Goal: Task Accomplishment & Management: Complete application form

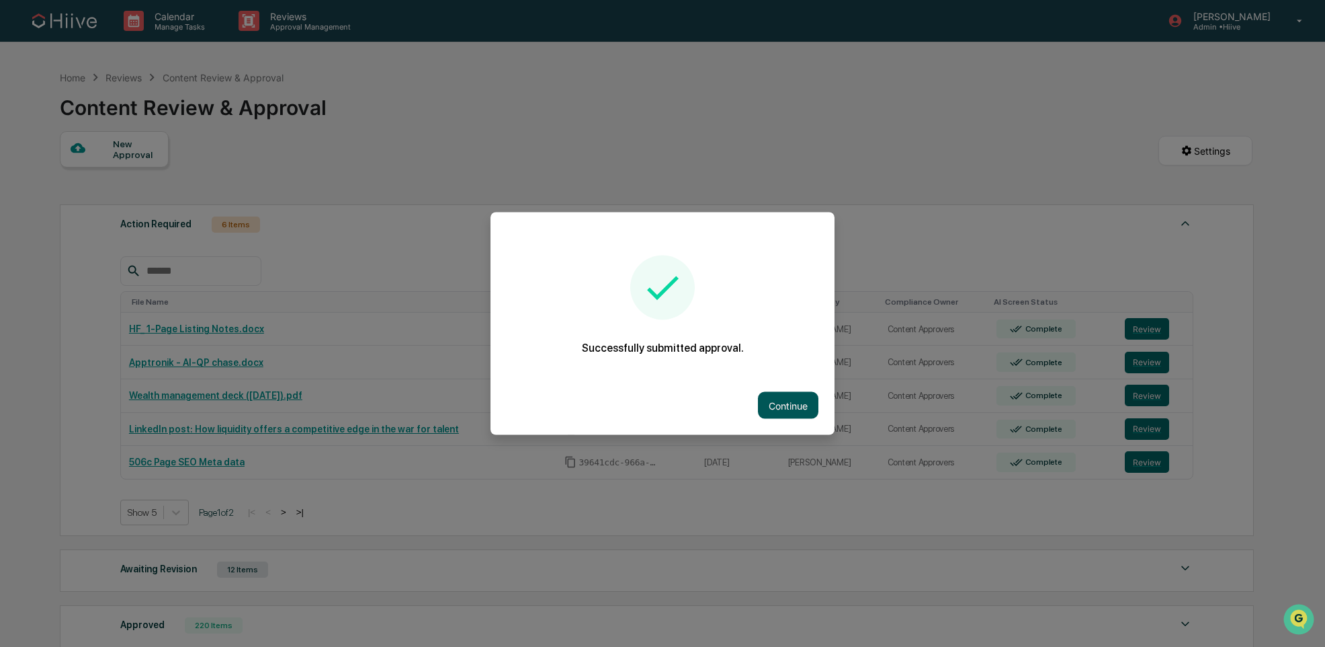
click at [801, 399] on button "Continue" at bounding box center [788, 405] width 60 height 27
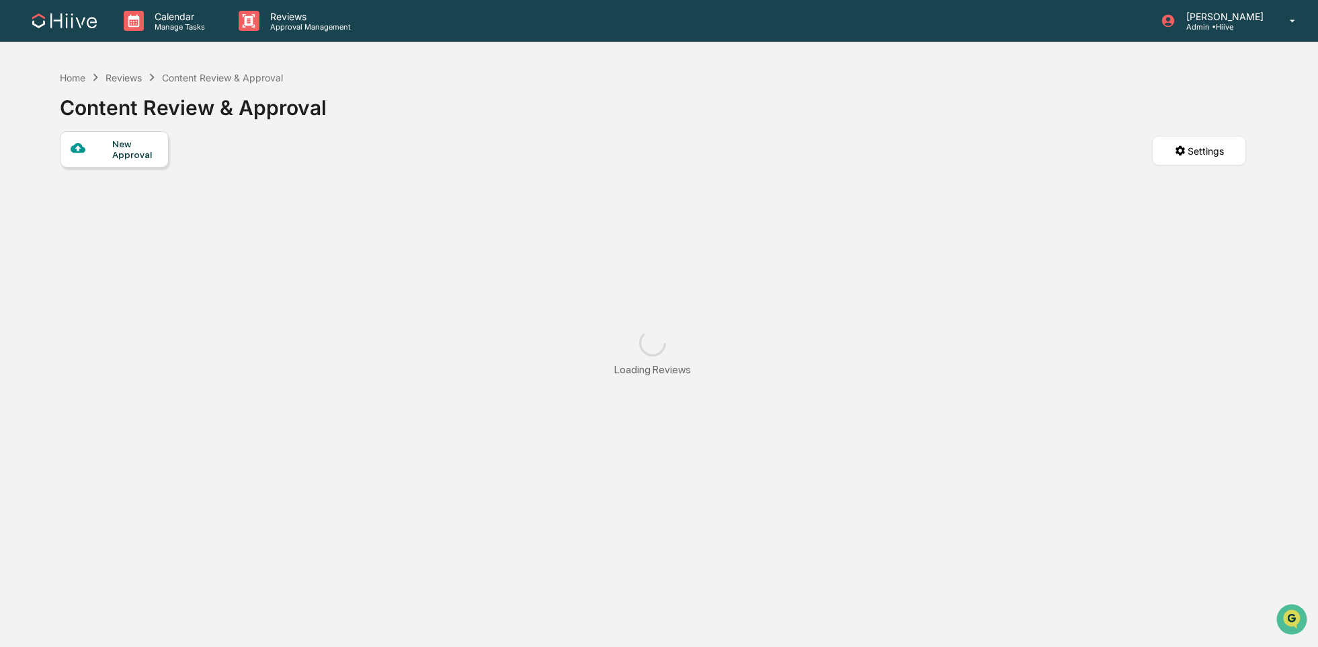
click at [136, 159] on div "New Approval" at bounding box center [134, 149] width 45 height 22
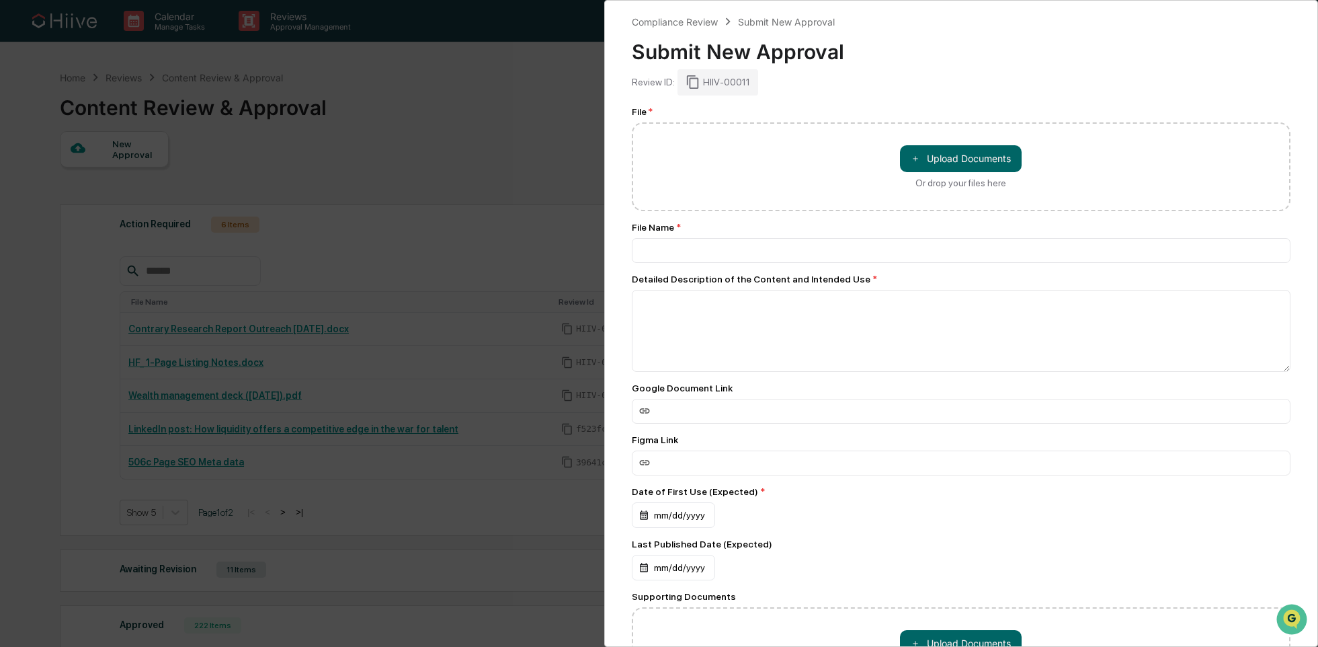
click at [501, 216] on div "Compliance Review Submit New Approval Submit New Approval Review ID: HIIV-00011…" at bounding box center [659, 323] width 1318 height 647
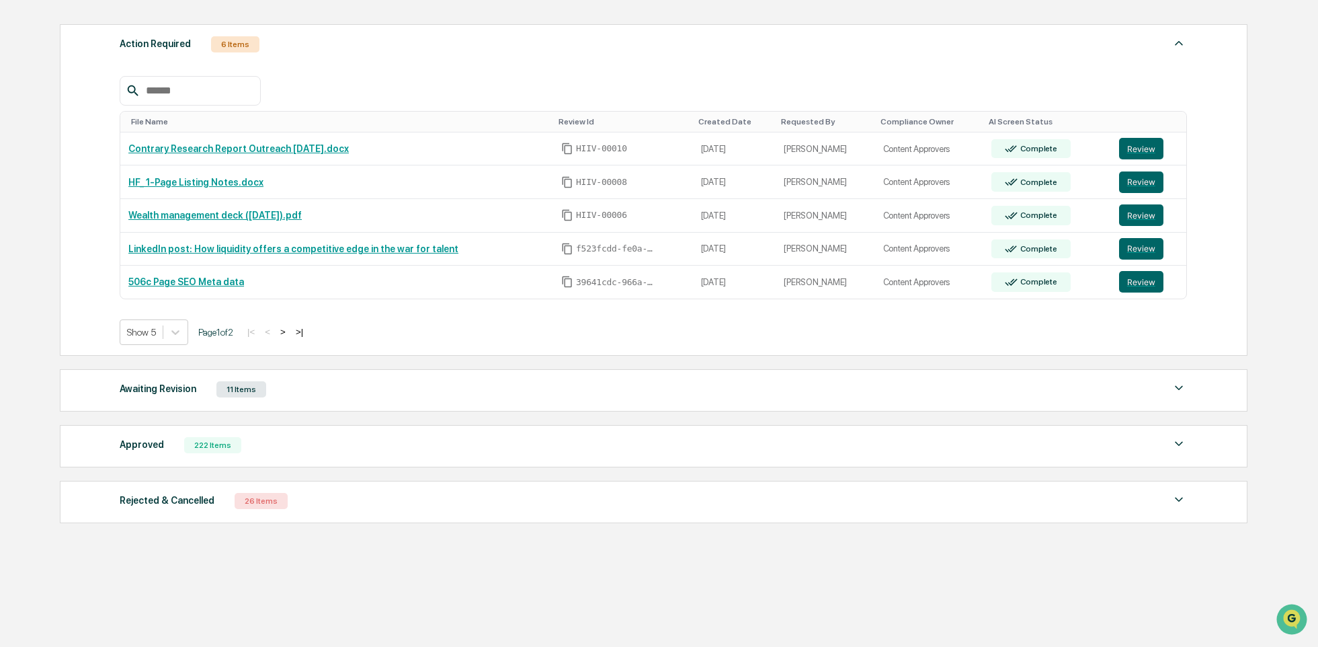
scroll to position [182, 0]
click at [354, 385] on div "Awaiting Revision 11 Items" at bounding box center [653, 387] width 1067 height 19
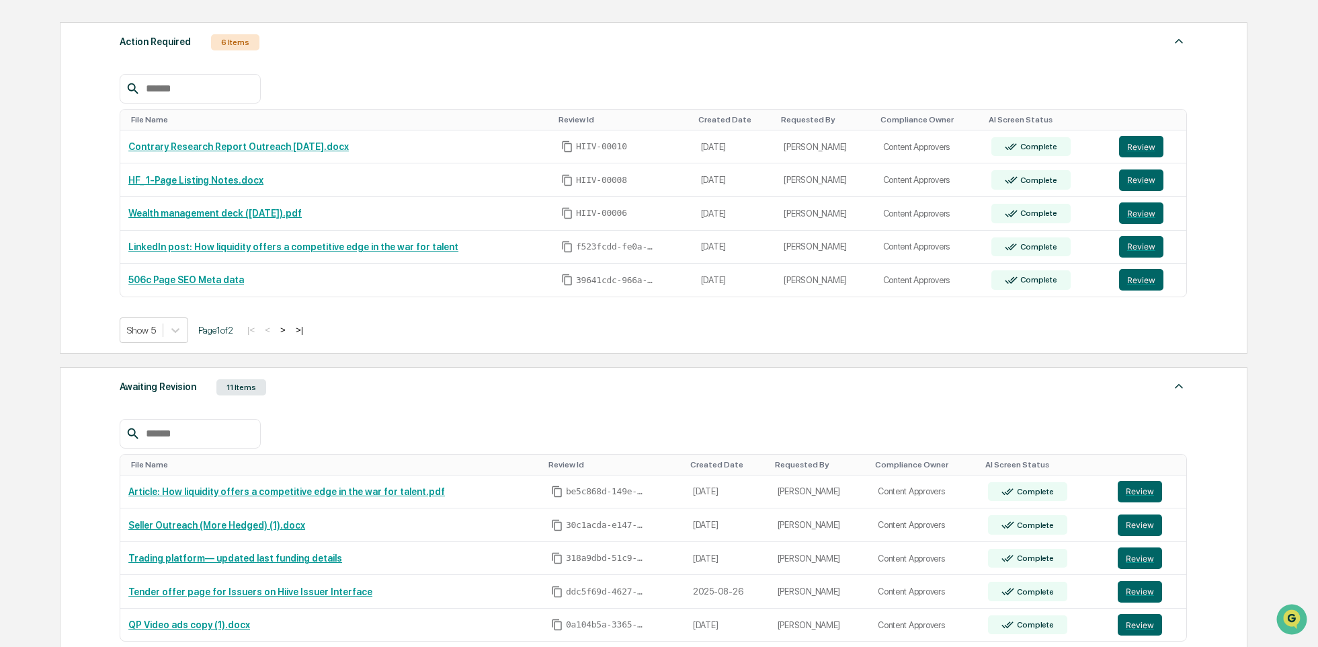
click at [350, 386] on div "Awaiting Revision 11 Items" at bounding box center [653, 387] width 1067 height 19
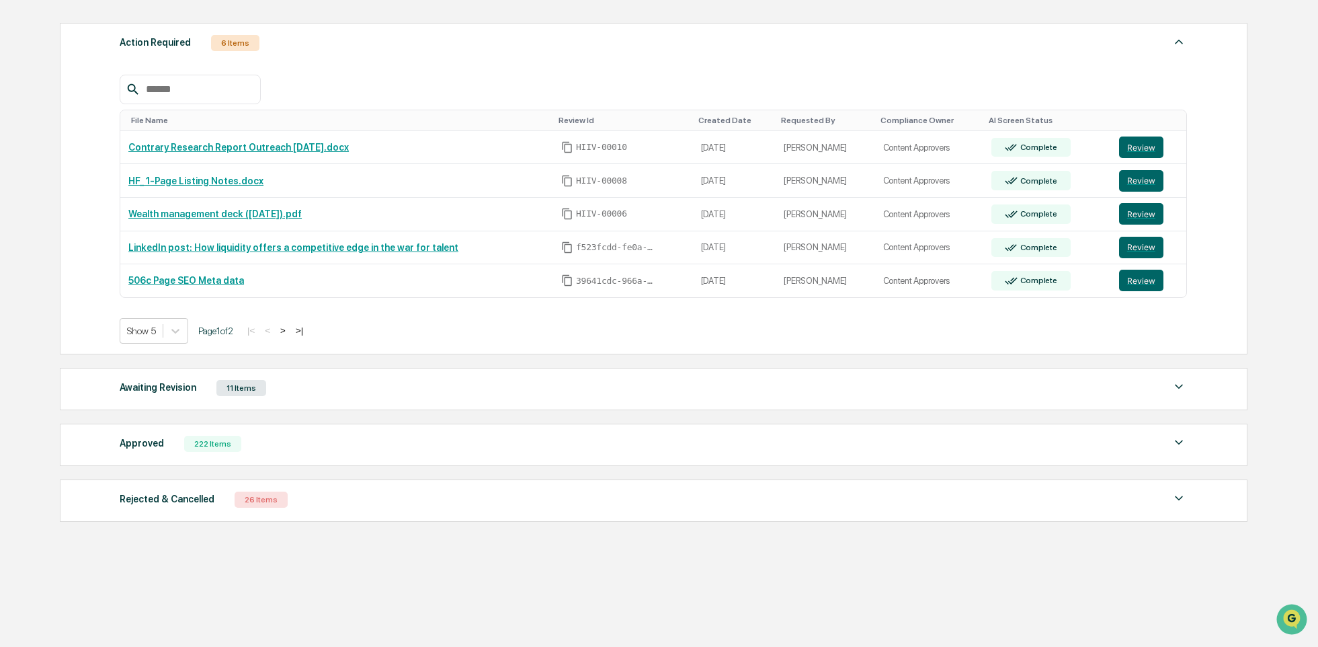
click at [348, 387] on div "Awaiting Revision 11 Items" at bounding box center [653, 387] width 1067 height 19
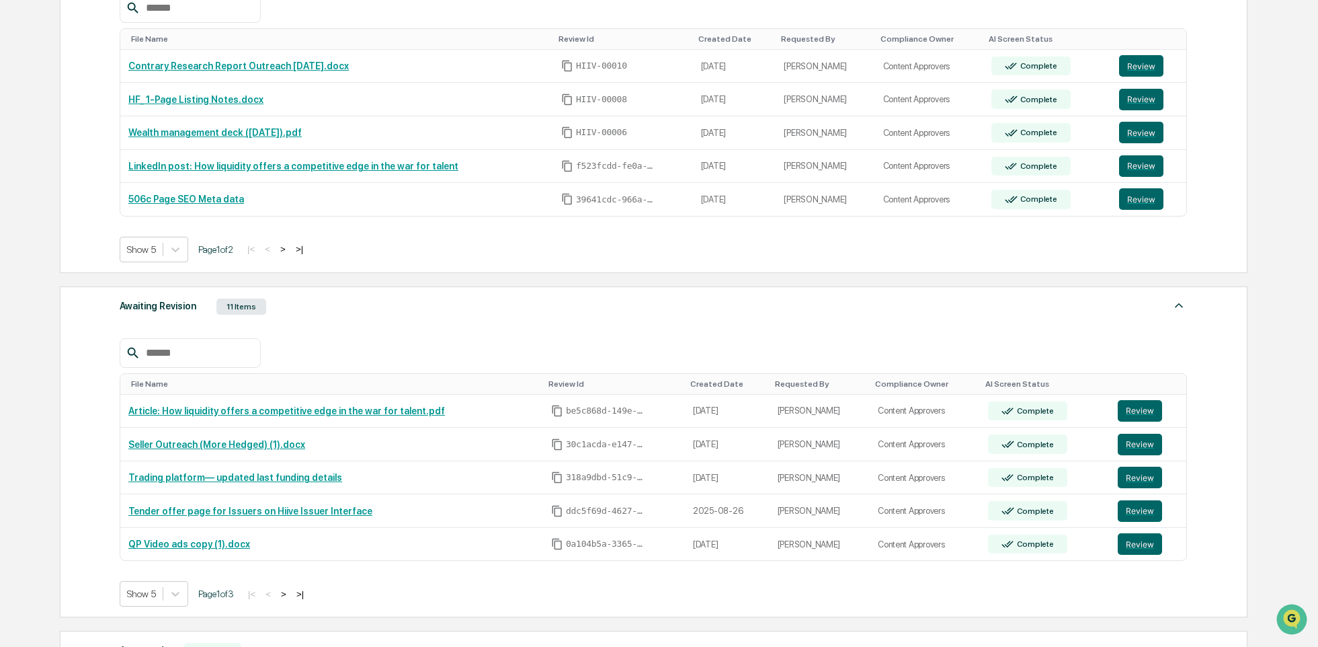
scroll to position [274, 0]
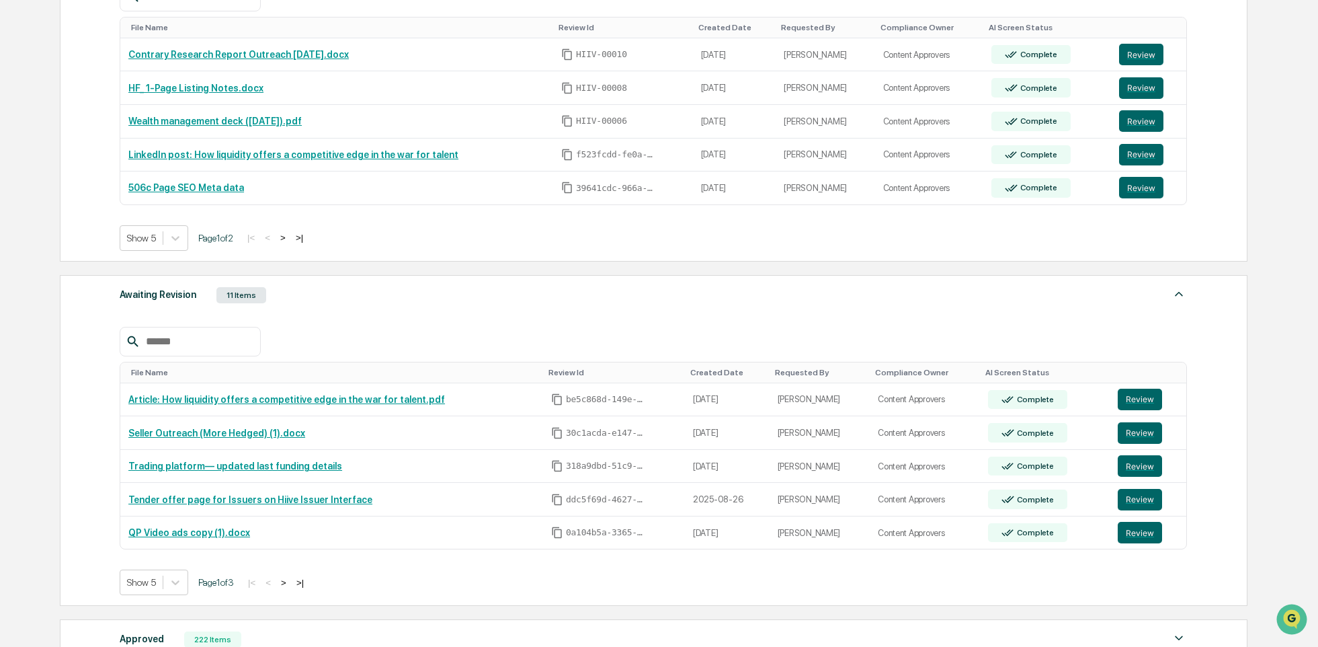
click at [352, 294] on div "Awaiting Revision 11 Items" at bounding box center [653, 295] width 1067 height 19
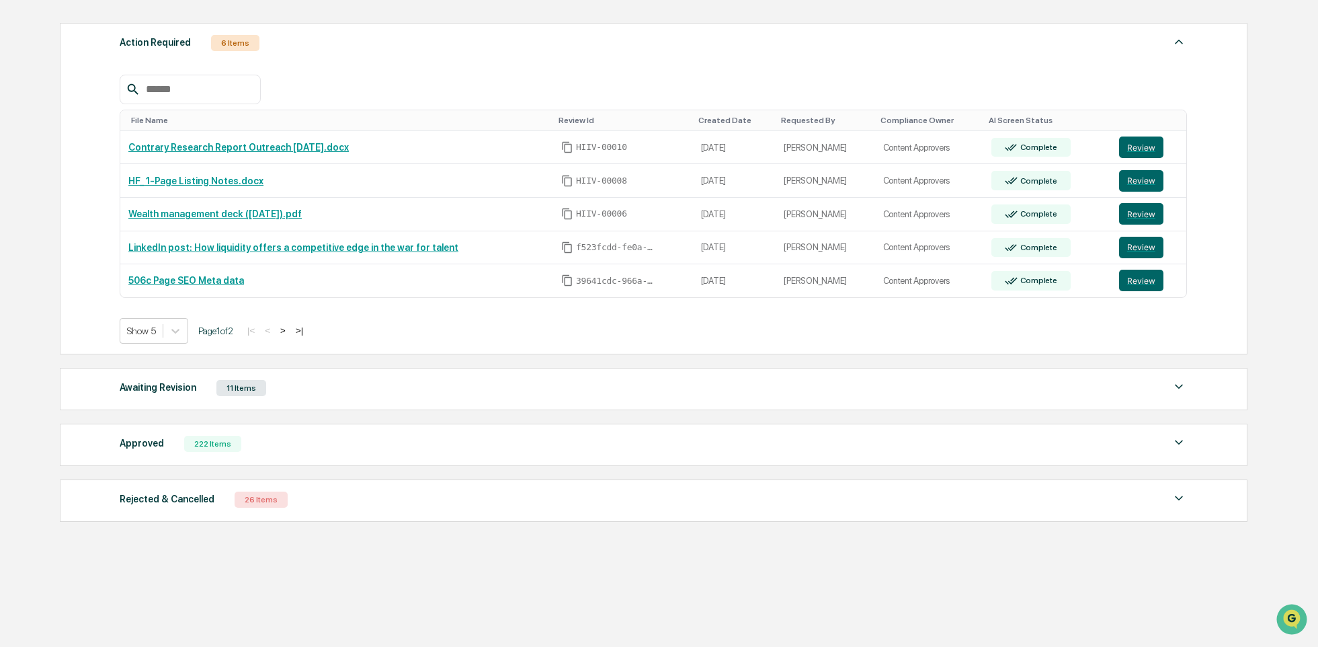
click at [286, 441] on div "Approved 222 Items" at bounding box center [653, 443] width 1067 height 19
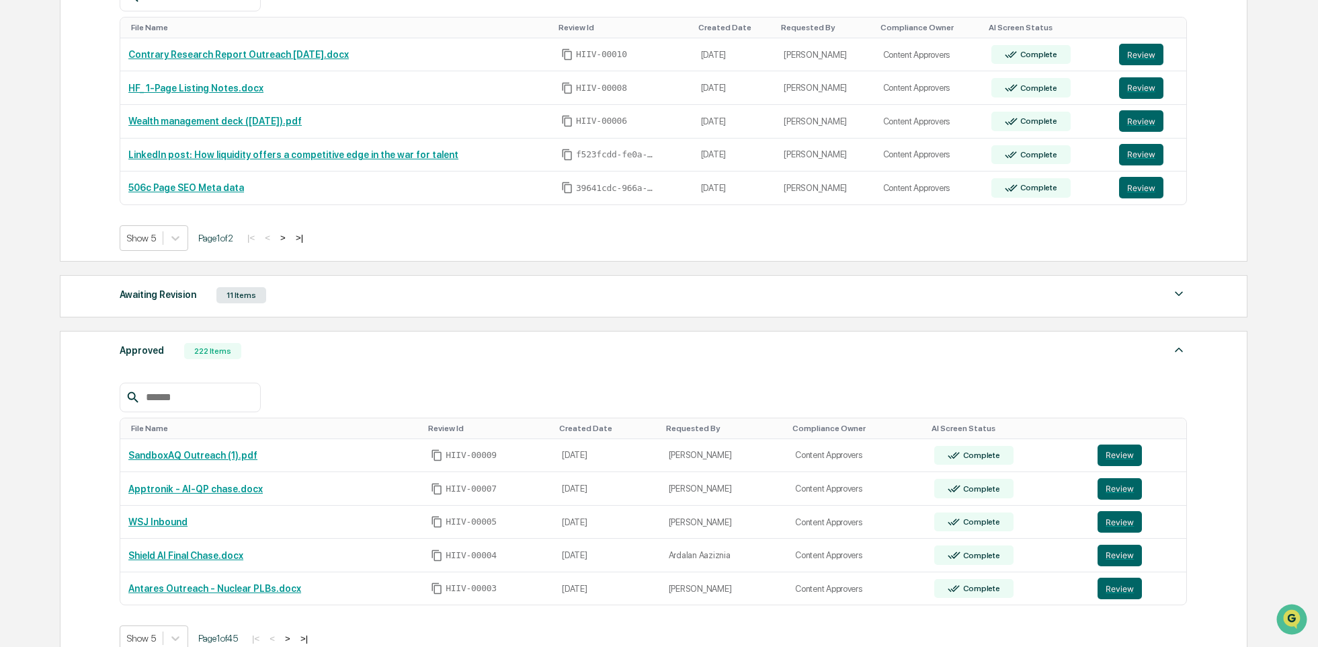
click at [337, 345] on div "Approved 222 Items" at bounding box center [653, 350] width 1067 height 19
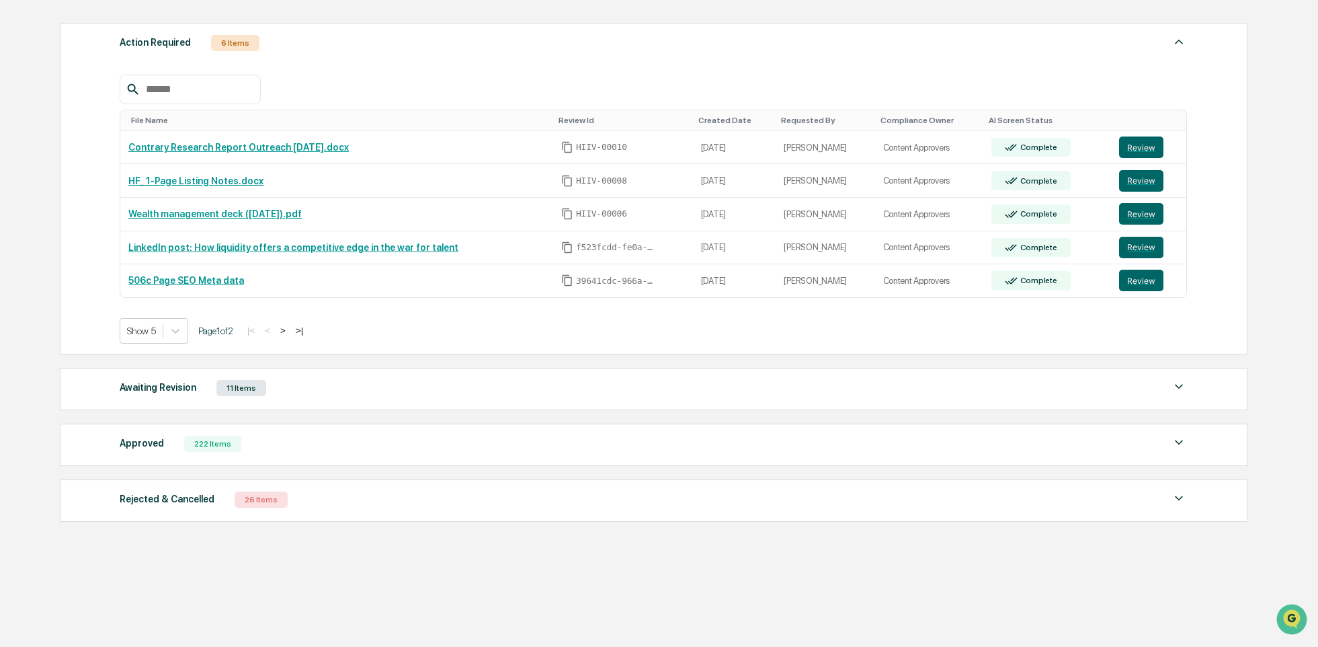
scroll to position [76, 0]
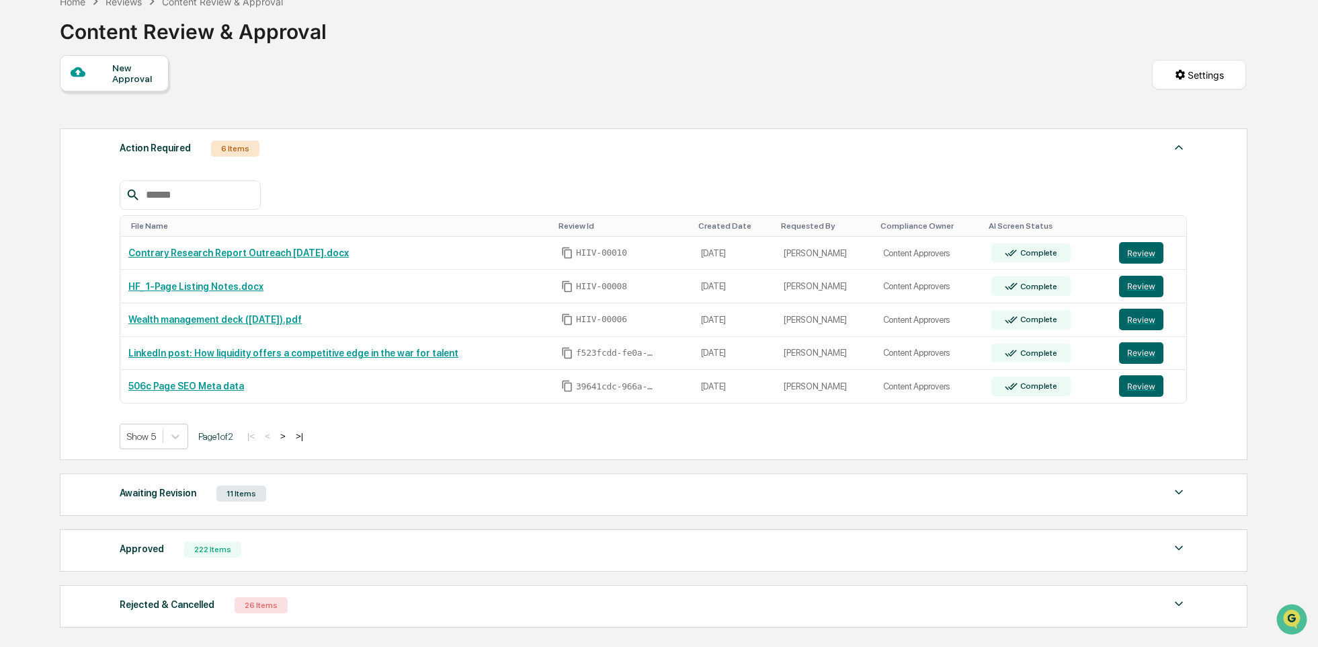
click at [125, 85] on div "New Approval" at bounding box center [114, 73] width 109 height 36
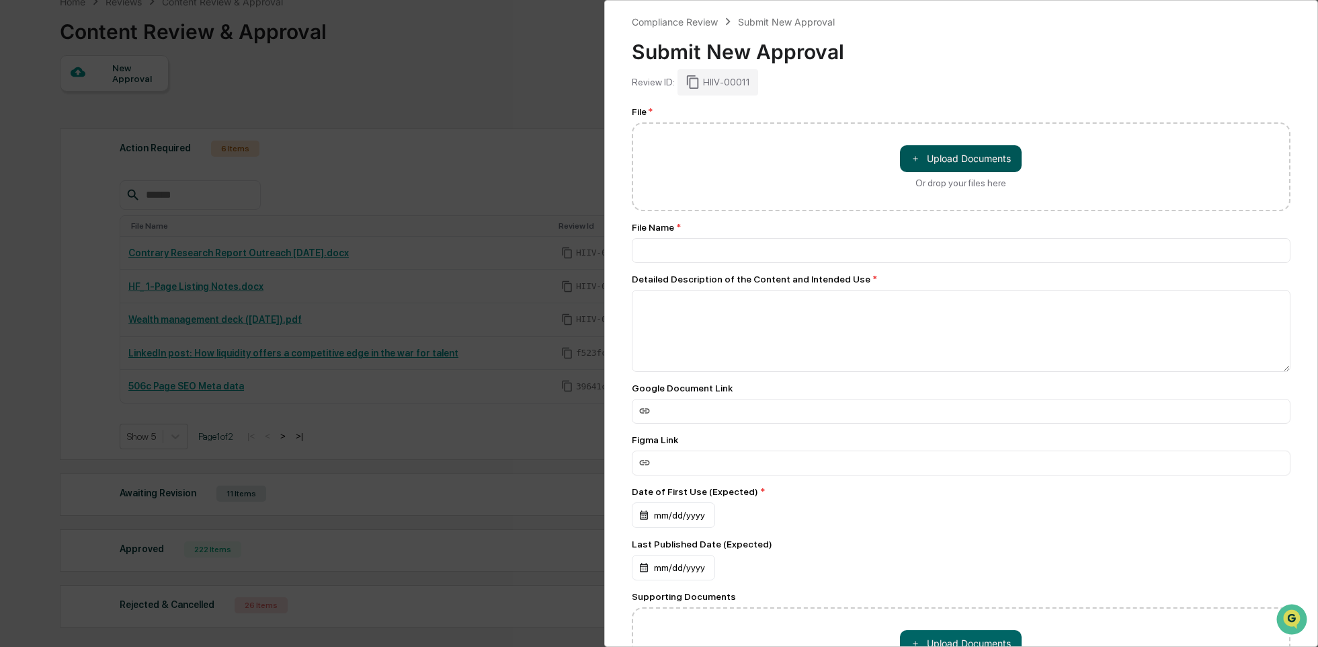
click at [920, 160] on button "＋ Upload Documents" at bounding box center [961, 158] width 122 height 27
type input "**********"
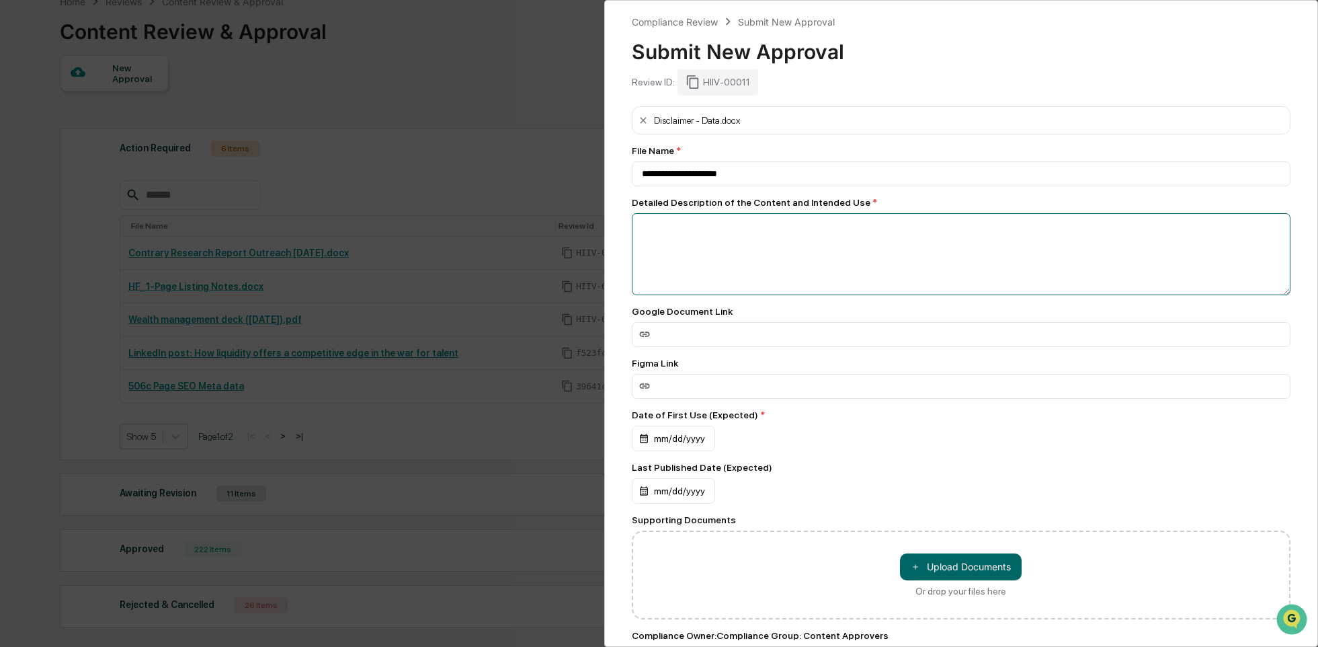
click at [825, 253] on textarea at bounding box center [961, 254] width 659 height 82
type textarea "*"
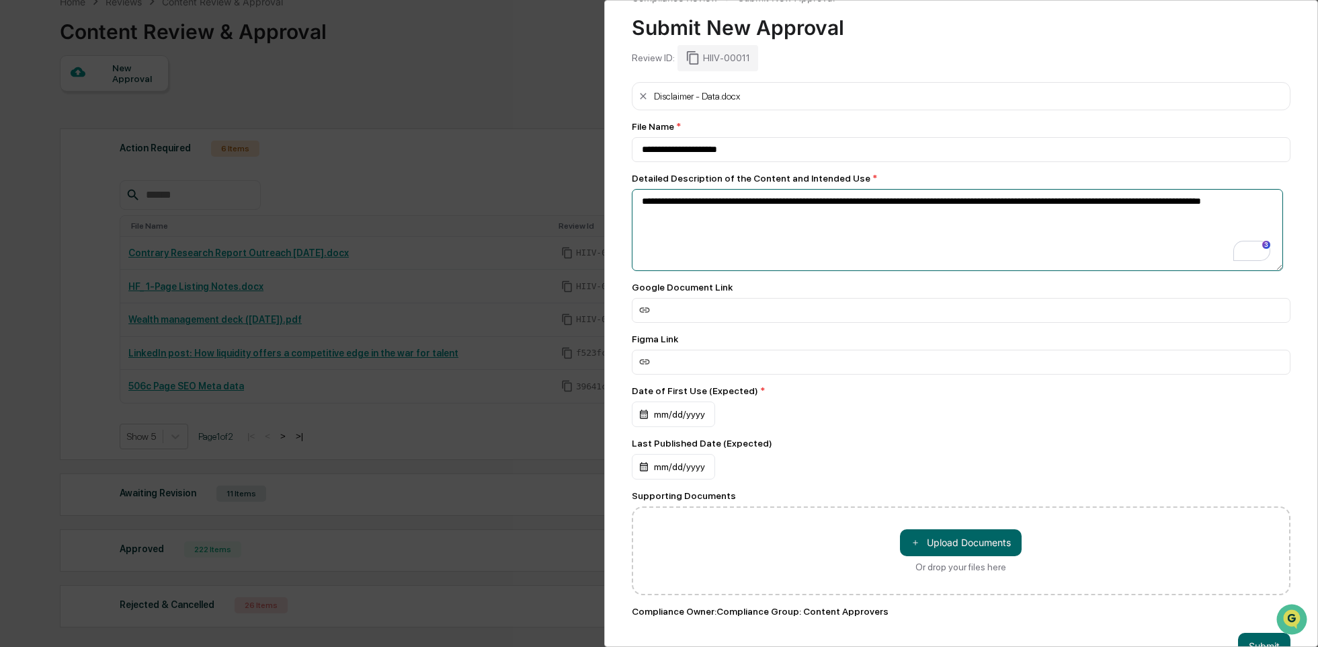
scroll to position [24, 0]
type textarea "**********"
click at [682, 407] on div "mm/dd/yyyy" at bounding box center [673, 414] width 83 height 26
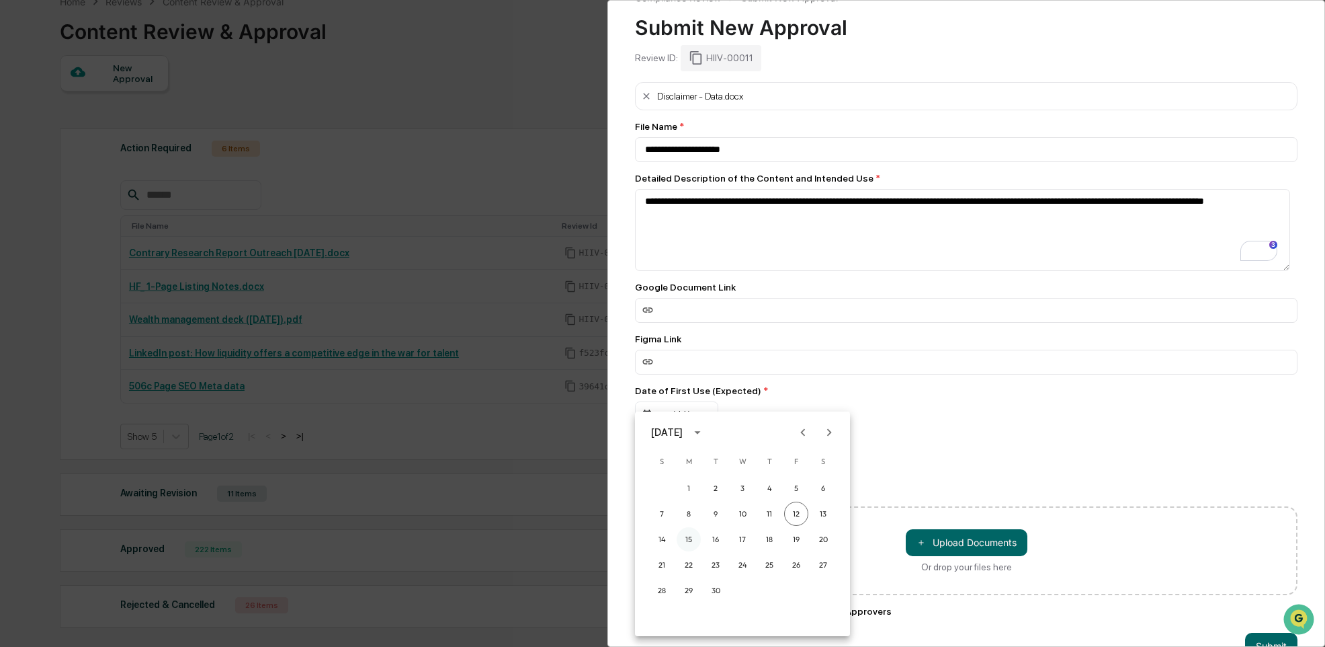
click at [688, 538] on button "15" at bounding box center [689, 539] width 24 height 24
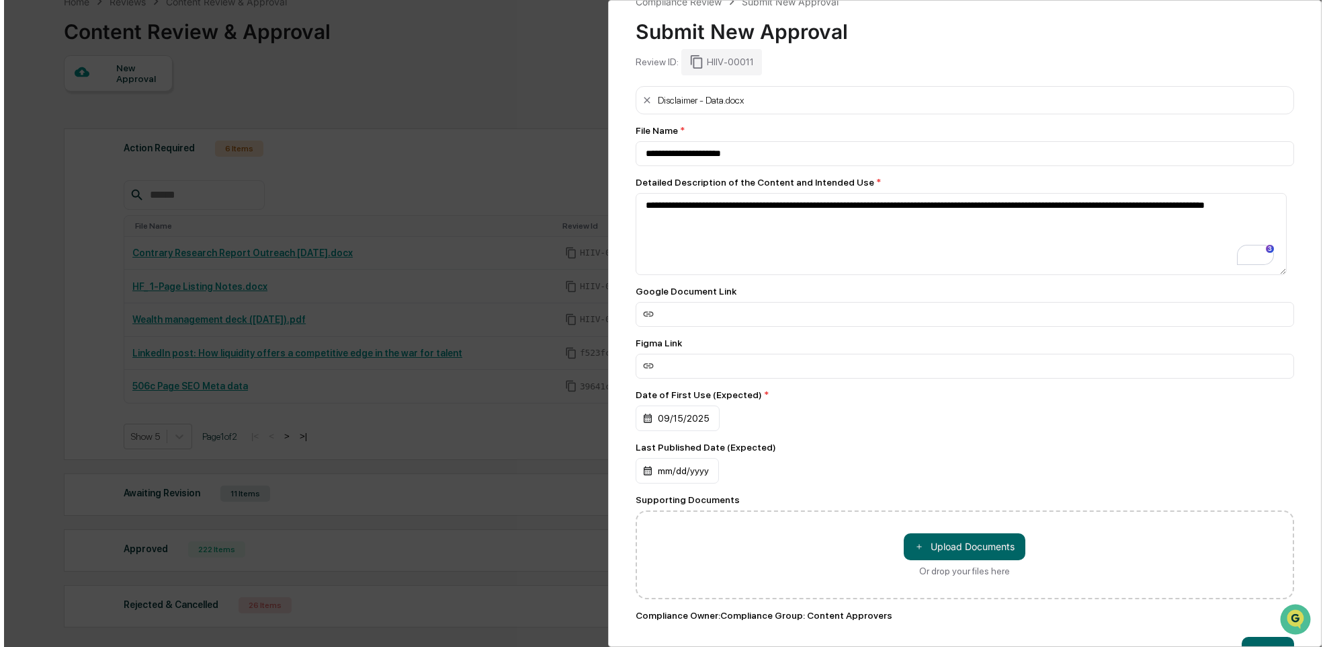
scroll to position [70, 0]
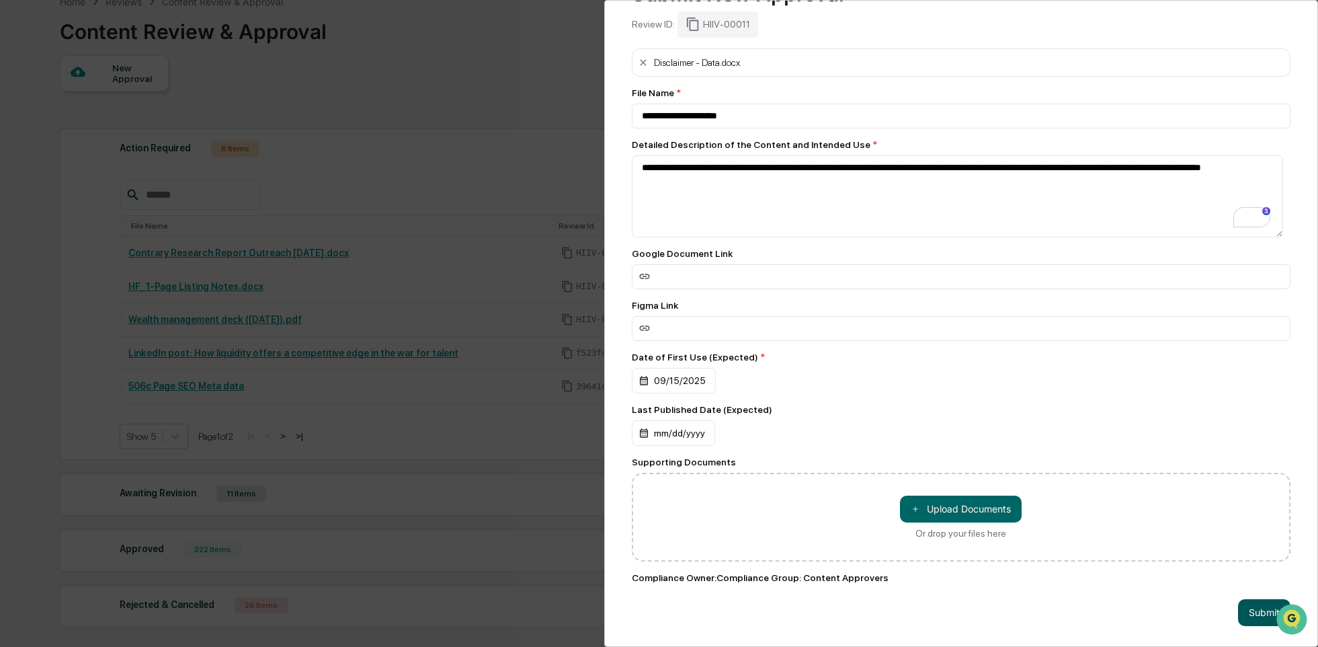
click at [1247, 604] on button "Submit" at bounding box center [1264, 612] width 52 height 27
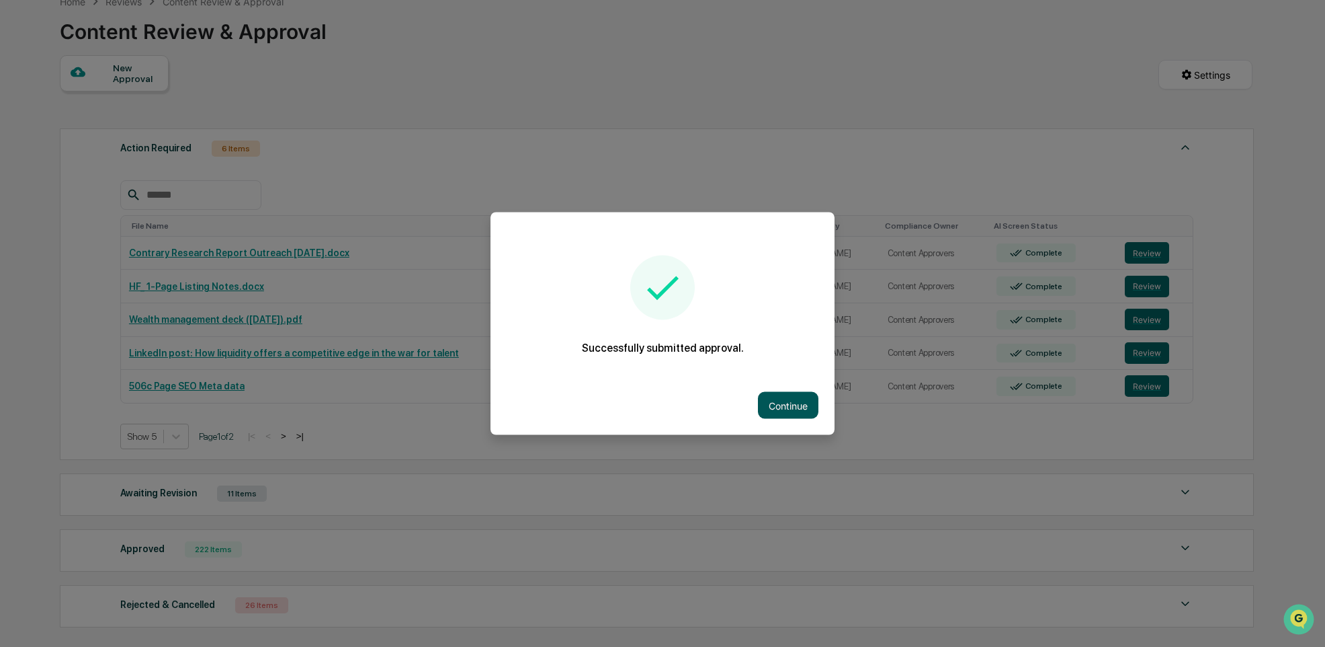
click at [786, 400] on button "Continue" at bounding box center [788, 405] width 60 height 27
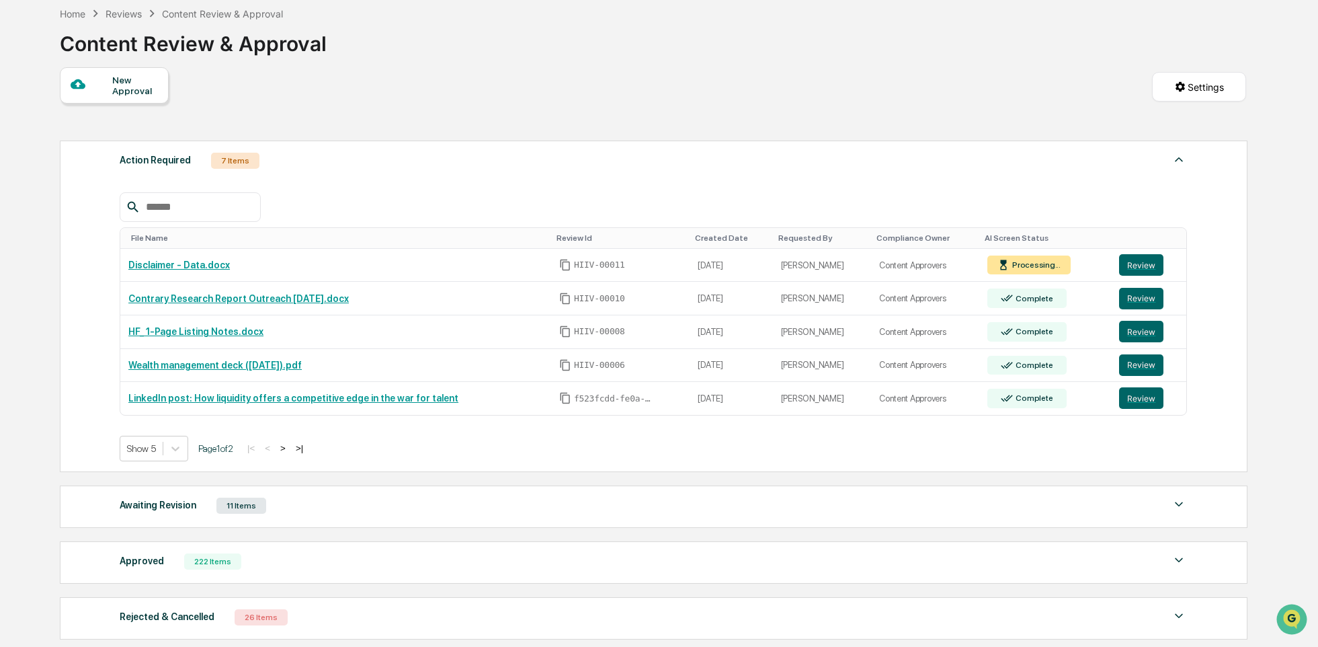
scroll to position [76, 0]
